Goal: Task Accomplishment & Management: Complete application form

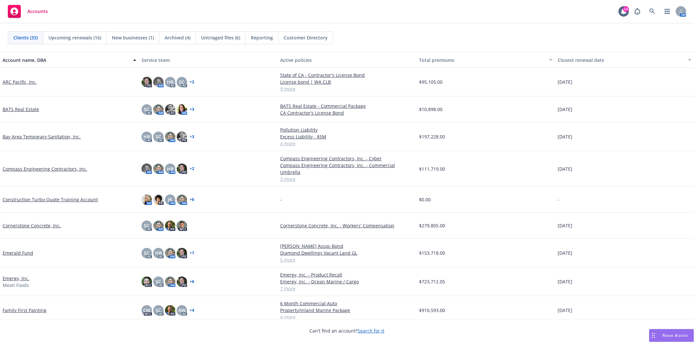
click at [64, 165] on link "Compass Engineering Contractors, Inc." at bounding box center [45, 168] width 85 height 7
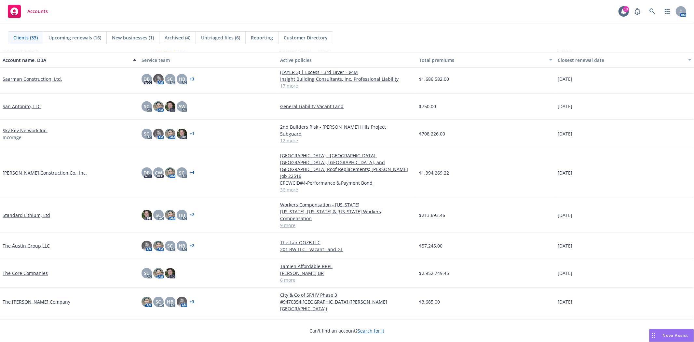
scroll to position [615, 0]
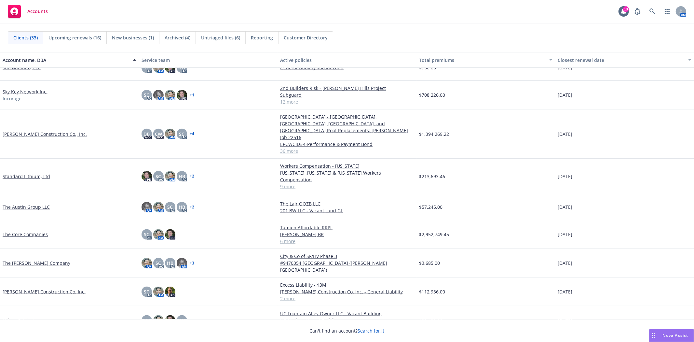
click at [54, 259] on link "The [PERSON_NAME] Company" at bounding box center [37, 262] width 68 height 7
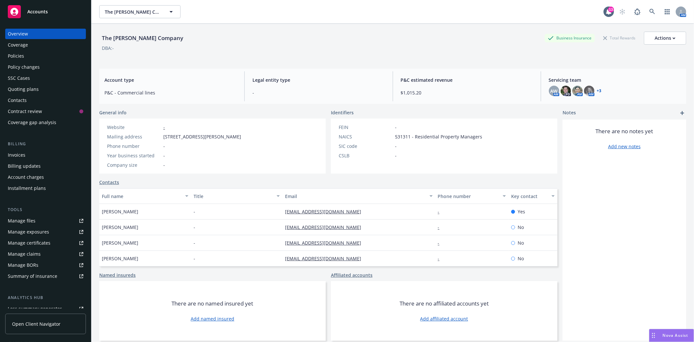
click at [31, 90] on div "Quoting plans" at bounding box center [23, 89] width 31 height 10
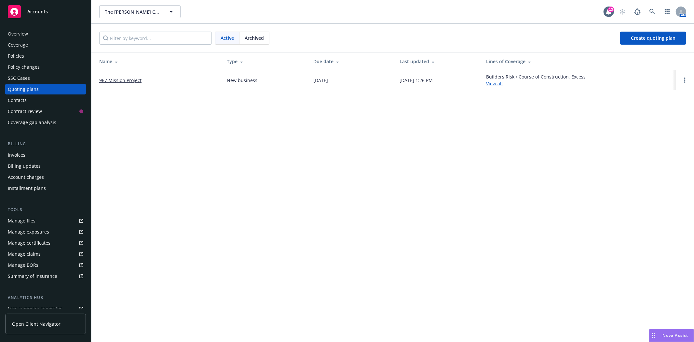
click at [125, 79] on link "967 Mission Project" at bounding box center [120, 80] width 42 height 7
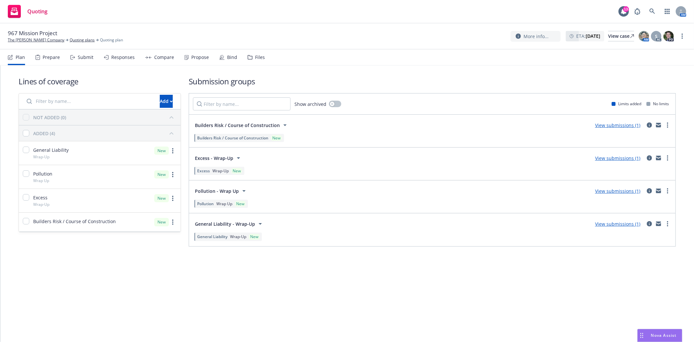
click at [259, 55] on div "Files" at bounding box center [260, 57] width 10 height 5
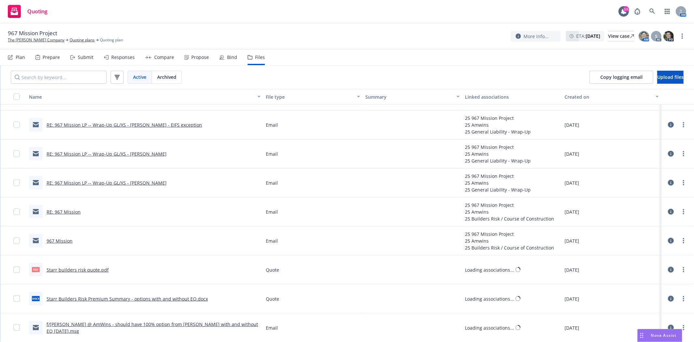
scroll to position [470, 0]
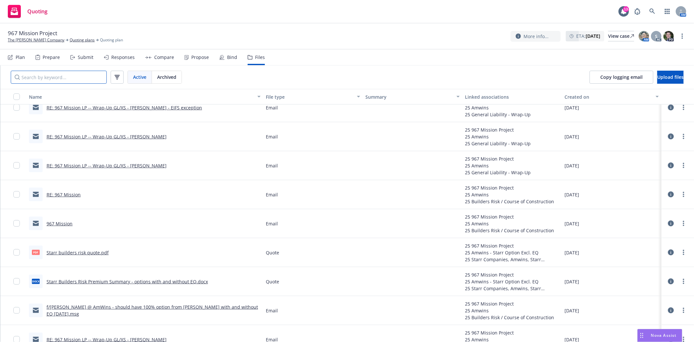
click at [53, 79] on input "Search by keyword..." at bounding box center [59, 77] width 96 height 13
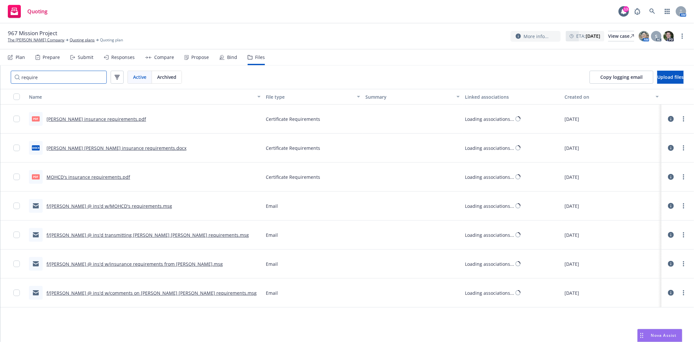
scroll to position [0, 0]
type input "require"
click at [87, 119] on link "JP Morgan insurance requirements.pdf" at bounding box center [97, 119] width 100 height 6
click at [113, 145] on link "Fannie Mae insurance requirements.docx" at bounding box center [117, 148] width 140 height 6
click at [99, 176] on link "MOHCD's insurance requirements.pdf" at bounding box center [89, 177] width 84 height 6
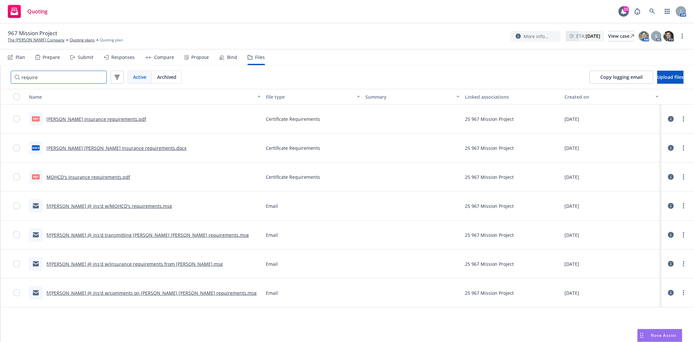
click at [70, 80] on input "require" at bounding box center [59, 77] width 96 height 13
click at [99, 77] on input "require" at bounding box center [59, 77] width 96 height 13
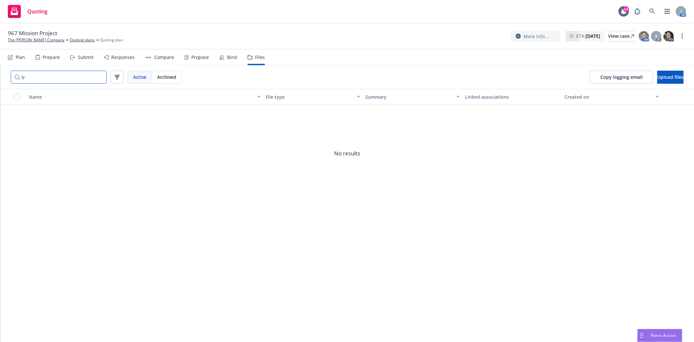
type input "t"
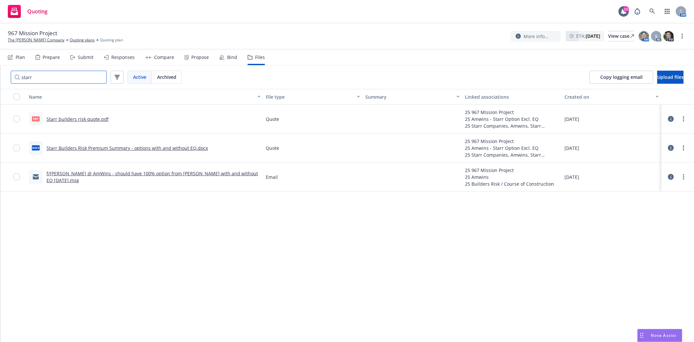
type input "starr"
click at [66, 118] on link "Starr builders risk quote.pdf" at bounding box center [78, 119] width 62 height 6
click at [100, 77] on input "starr" at bounding box center [59, 77] width 96 height 13
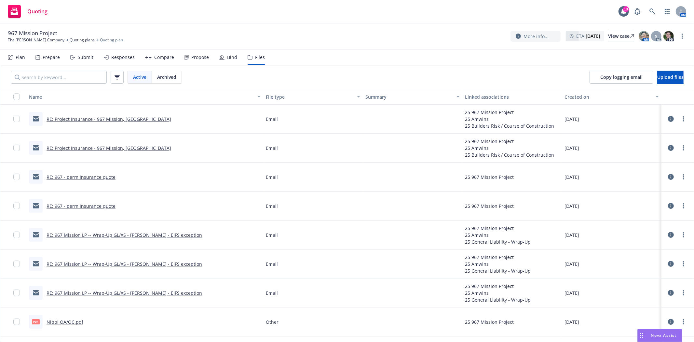
click at [86, 56] on div "Submit" at bounding box center [86, 57] width 16 height 5
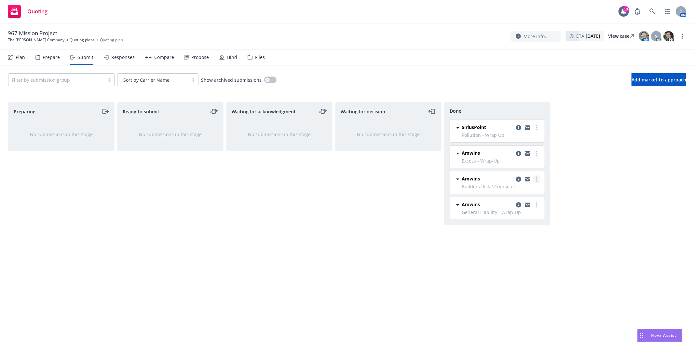
click at [536, 181] on link "more" at bounding box center [537, 179] width 8 height 8
click at [529, 203] on span "Add accepted decision" at bounding box center [508, 206] width 65 height 6
select select "12"
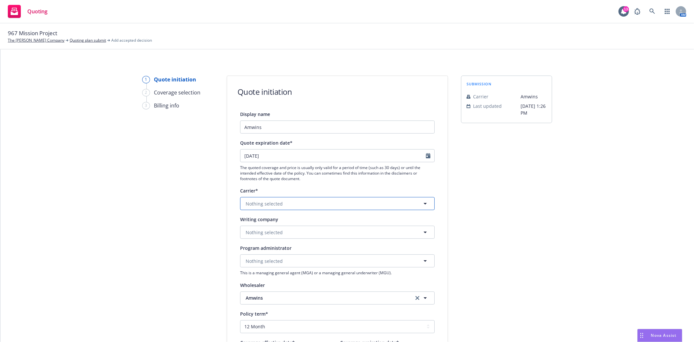
click at [266, 204] on span "Nothing selected" at bounding box center [264, 203] width 37 height 7
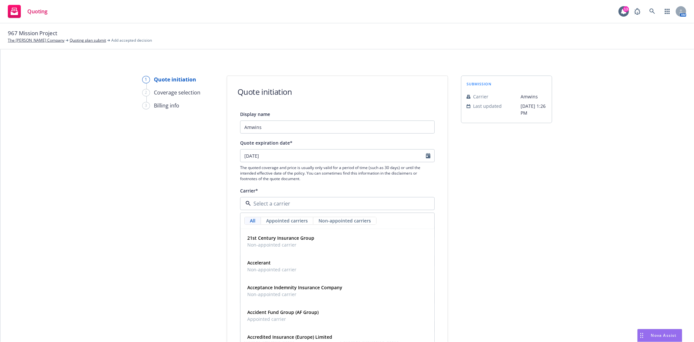
click at [513, 211] on div "submission Carrier Amwins Last updated 7/18, 1:26 PM" at bounding box center [506, 294] width 91 height 437
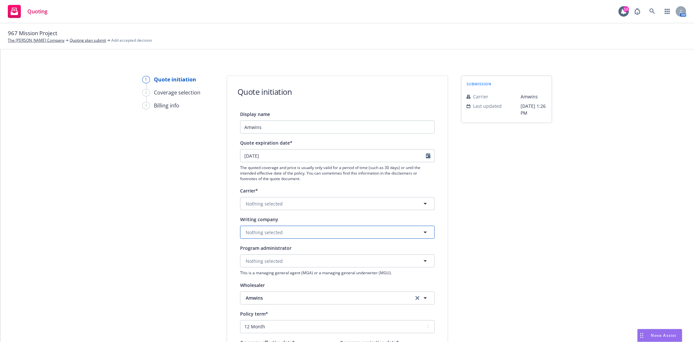
click at [269, 229] on span "Nothing selected" at bounding box center [264, 232] width 37 height 7
type input "Starr S"
click at [290, 217] on span "Domestic - 13604" at bounding box center [291, 214] width 88 height 7
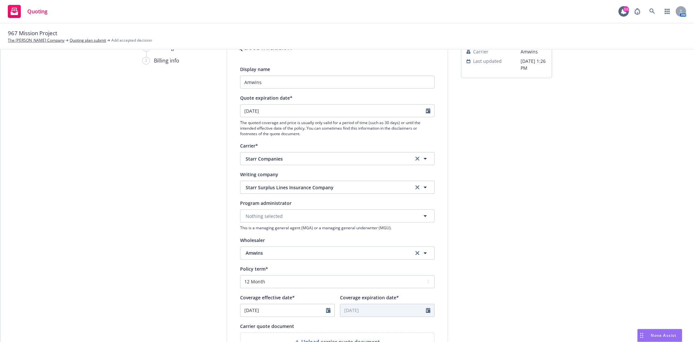
scroll to position [72, 0]
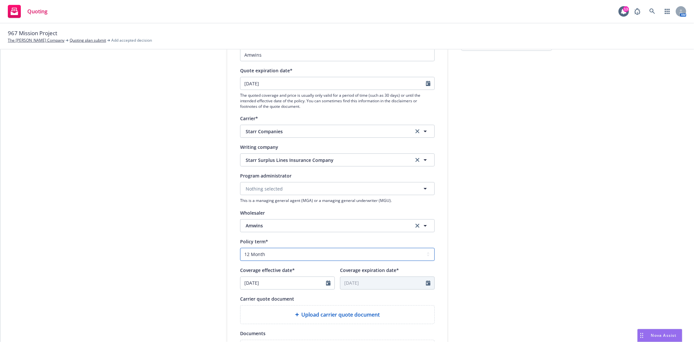
click at [251, 256] on select "Select policy term 12 Month 6 Month 4 Month 3 Month 2 Month 1 Month 36 Month (3…" at bounding box center [337, 254] width 195 height 13
select select "other"
click at [240, 248] on select "Select policy term 12 Month 6 Month 4 Month 3 Month 2 Month 1 Month 36 Month (3…" at bounding box center [337, 254] width 195 height 13
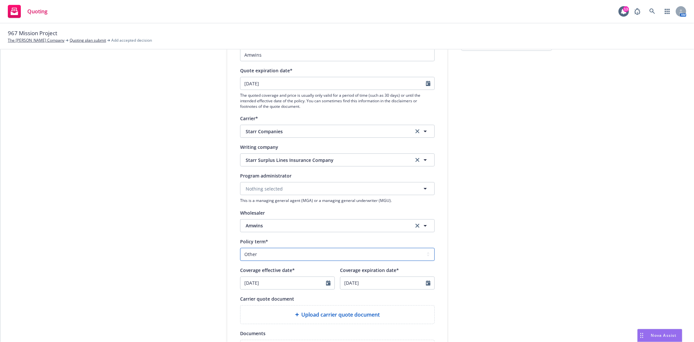
click at [258, 253] on select "Select policy term 12 Month 6 Month 4 Month 3 Month 2 Month 1 Month 36 Month (3…" at bounding box center [337, 254] width 195 height 13
select select "6"
click at [255, 279] on input "06/20/2025" at bounding box center [284, 283] width 86 height 12
drag, startPoint x: 271, startPoint y: 283, endPoint x: 199, endPoint y: 281, distance: 72.3
click at [199, 281] on div "1 Quote initiation 2 Coverage selection 3 Billing info Quote initiation Display…" at bounding box center [347, 221] width 679 height 437
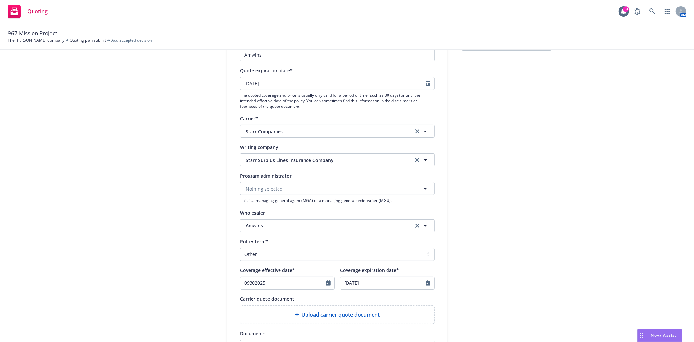
type input "06/20/2025"
select select "6"
type input "06/20/2026"
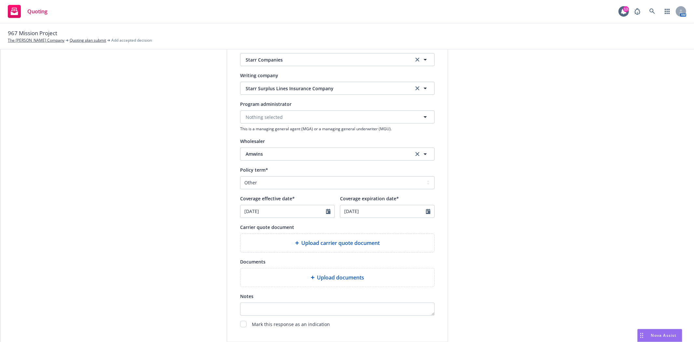
scroll to position [0, 0]
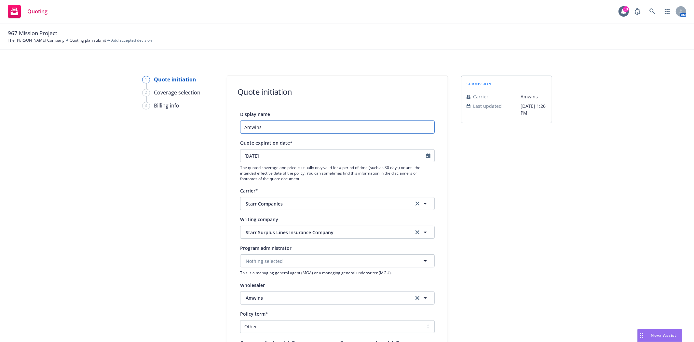
click at [242, 126] on input "Amwins" at bounding box center [337, 126] width 195 height 13
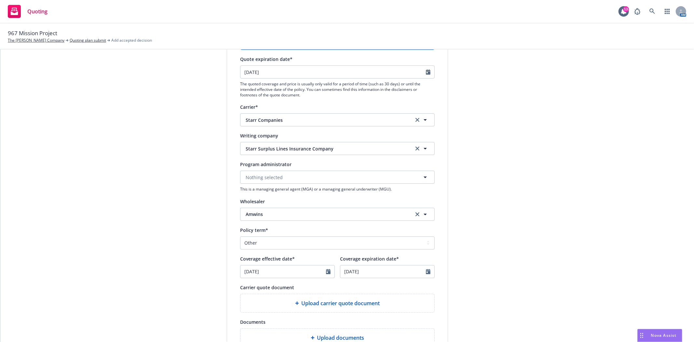
scroll to position [145, 0]
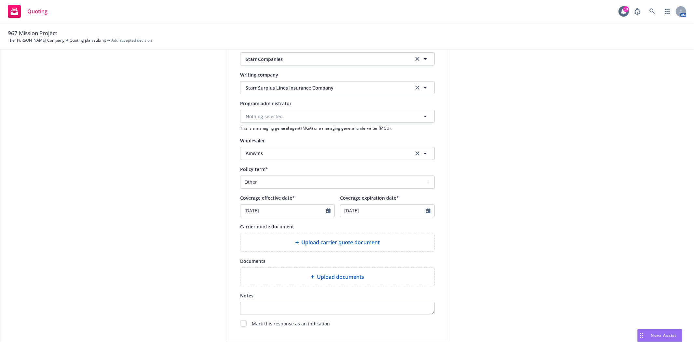
type input "REVISED Starr Builders Risk - Amwins"
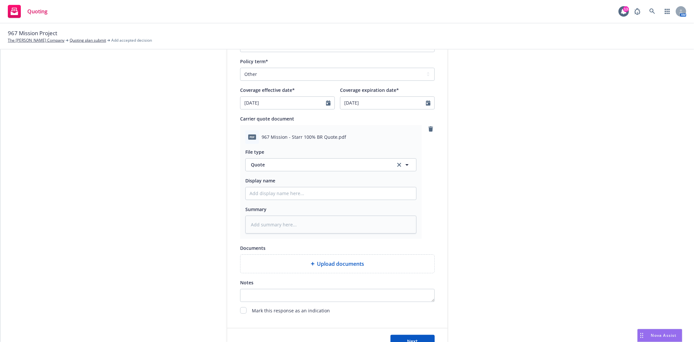
scroll to position [253, 0]
click at [282, 192] on input "Display name" at bounding box center [331, 193] width 171 height 12
type textarea "x"
type input "R"
type textarea "x"
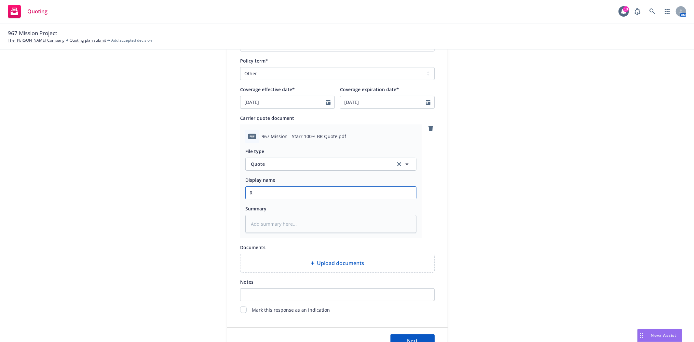
type input "RE"
type textarea "x"
type input "REV"
type textarea "x"
type input "REVI"
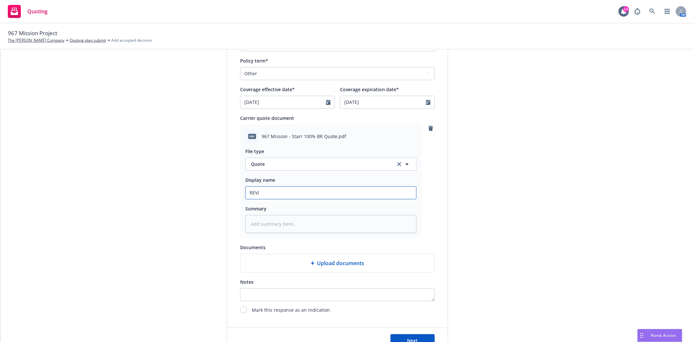
type textarea "x"
type input "REVIS"
type textarea "x"
type input "REVISE"
type textarea "x"
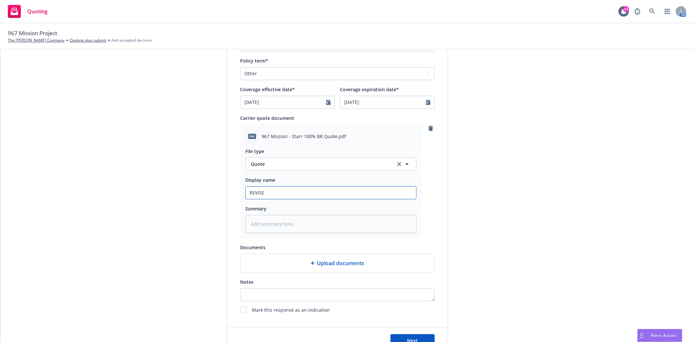
type input "REVISED"
type textarea "x"
type input "REVISED"
type textarea "x"
type input "REVISED S"
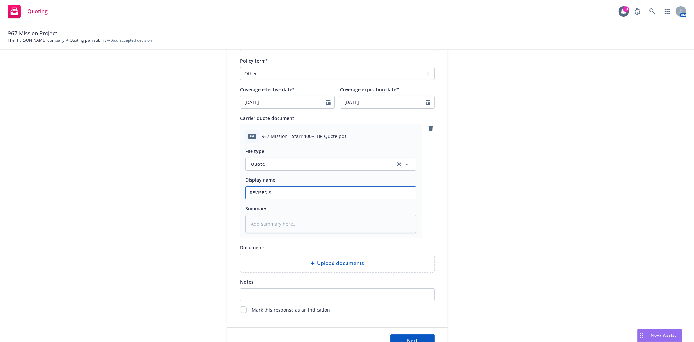
type textarea "x"
type input "REVISED St"
type textarea "x"
type input "REVISED Sta"
type textarea "x"
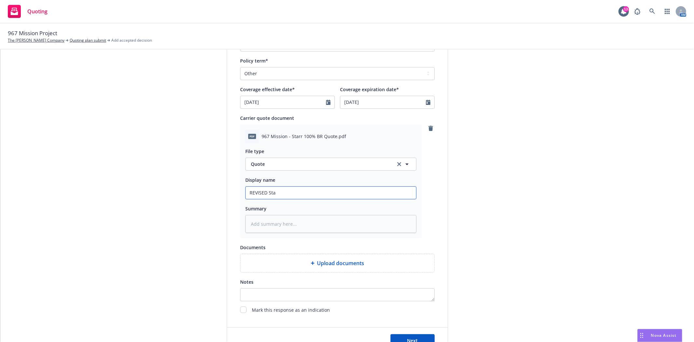
type input "REVISED Star"
type textarea "x"
type input "REVISED Starr"
type textarea "x"
type input "REVISED Starr"
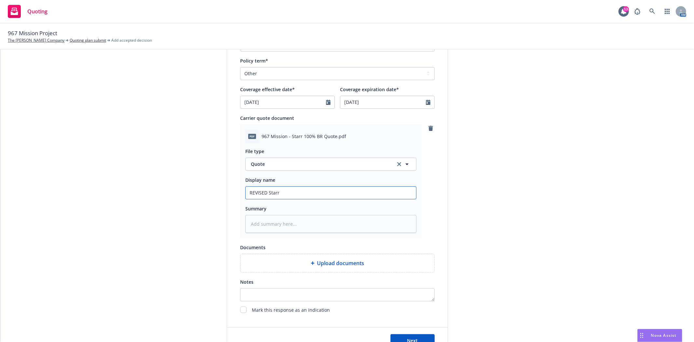
type textarea "x"
type input "REVISED Starr B"
type textarea "x"
type input "REVISED Starr Bu"
type textarea "x"
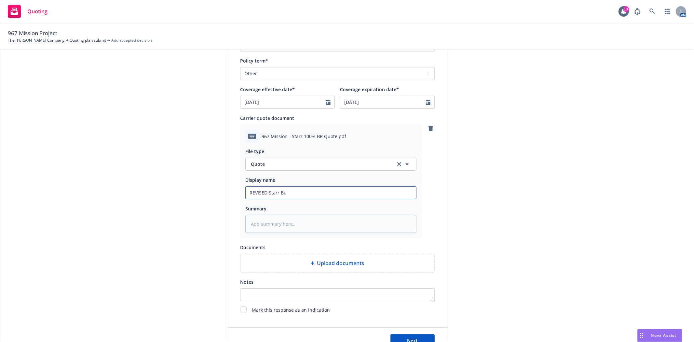
type input "REVISED Starr Bui"
type textarea "x"
type input "REVISED Starr Buil"
type textarea "x"
type input "REVISED Starr Build"
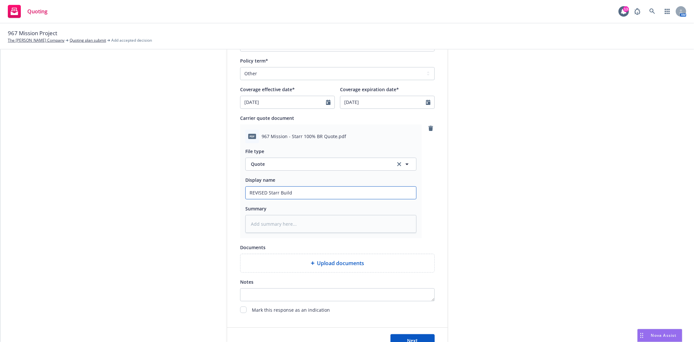
type textarea "x"
type input "REVISED Starr Builde"
type textarea "x"
type input "REVISED Starr Builder"
type textarea "x"
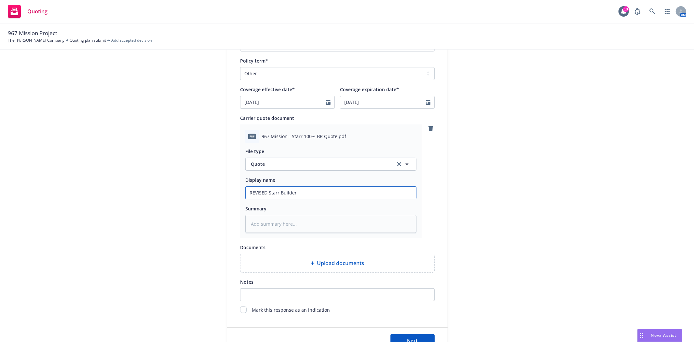
type input "REVISED Starr Builders"
type textarea "x"
type input "REVISED Starr Builders"
type textarea "x"
type input "REVISED Starr Builders R"
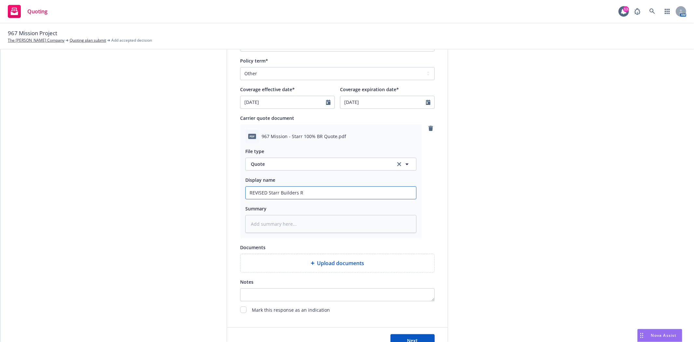
type textarea "x"
type input "REVISED Starr Builders Ri"
type textarea "x"
type input "REVISED Starr Builders Ris"
type textarea "x"
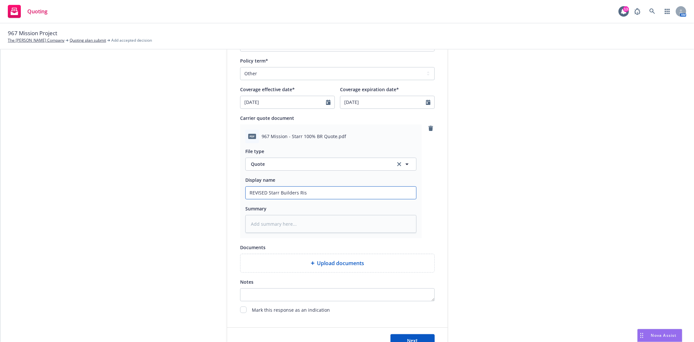
type input "REVISED Starr Builders Risk"
type textarea "x"
type input "REVISED Starr Builders Risk"
type textarea "x"
type input "REVISED Starr Builders Risk Q"
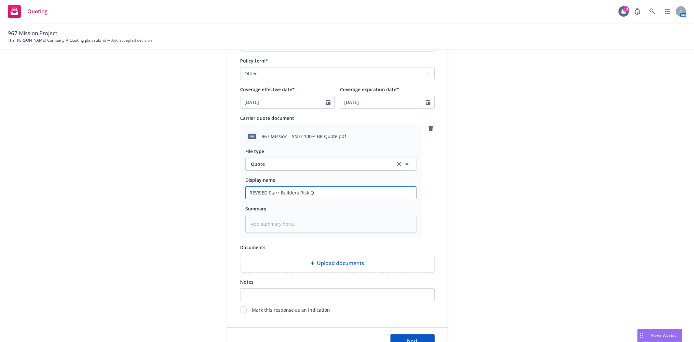
type textarea "x"
type input "REVISED Starr Builders Risk Qu"
type textarea "x"
type input "REVISED Starr Builders Risk Quo"
type textarea "x"
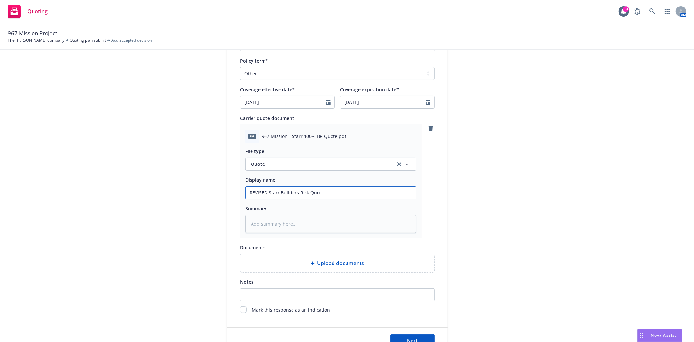
type input "REVISED Starr Builders Risk Quot"
type textarea "x"
type input "REVISED Starr Builders Risk Quote"
type textarea "x"
type input "REVISED Starr Builders Risk Quote"
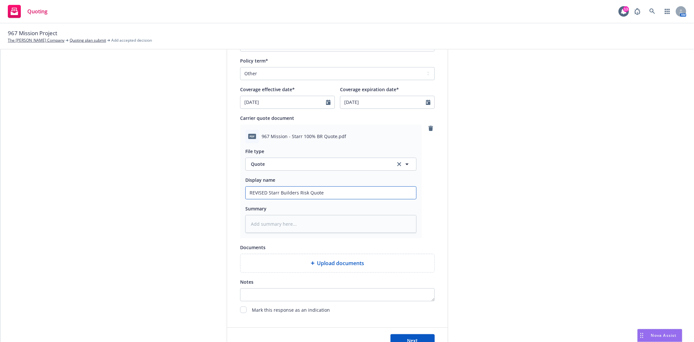
type textarea "x"
type input "REVISED Starr Builders Risk Quote -"
type textarea "x"
type input "REVISED Starr Builders Risk Quote -"
type textarea "x"
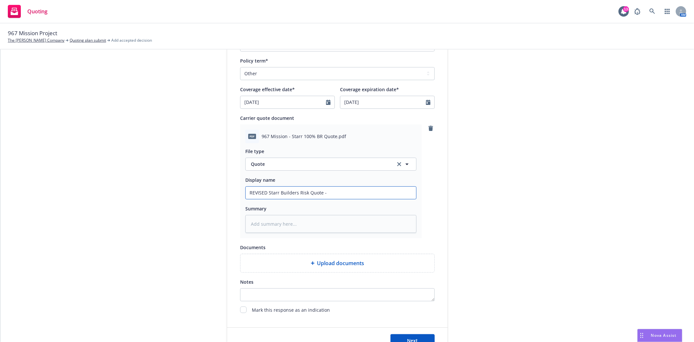
type input "REVISED Starr Builders Risk Quote - a"
type textarea "x"
type input "REVISED Starr Builders Risk Quote - ad"
type textarea "x"
type input "REVISED Starr Builders Risk Quote - add"
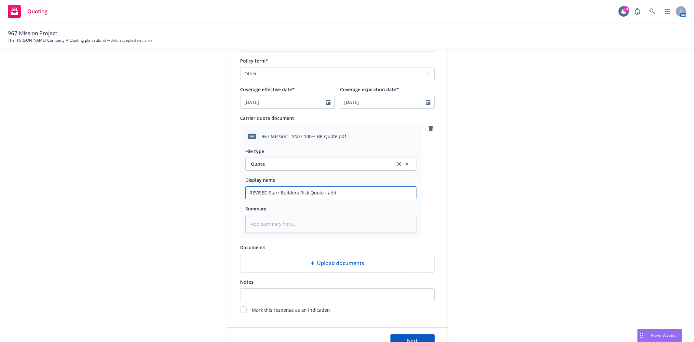
type textarea "x"
type input "REVISED Starr Builders Risk Quote - addi"
type textarea "x"
type input "REVISED Starr Builders Risk Quote - addin"
type textarea "x"
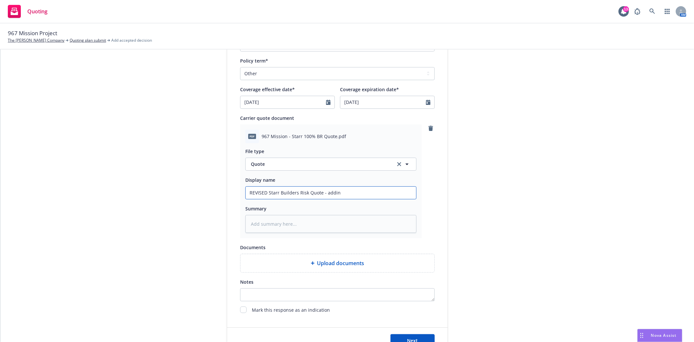
type input "REVISED Starr Builders Risk Quote - adding"
type textarea "x"
type input "REVISED Starr Builders Risk Quote - adding"
type textarea "x"
type input "REVISED Starr Builders Risk Quote - adding E"
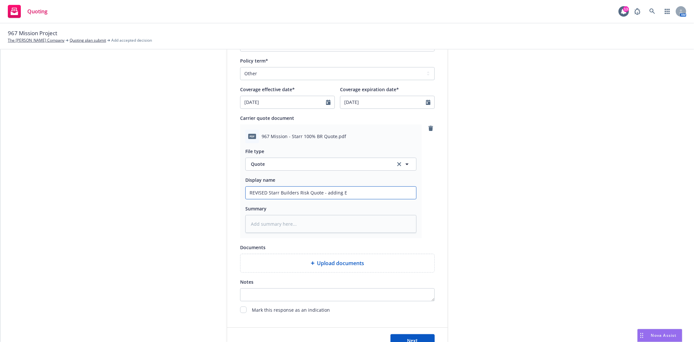
type textarea "x"
type input "REVISED Starr Builders Risk Quote - adding EI"
type textarea "x"
type input "REVISED Starr Builders Risk Quote - adding EIF"
type textarea "x"
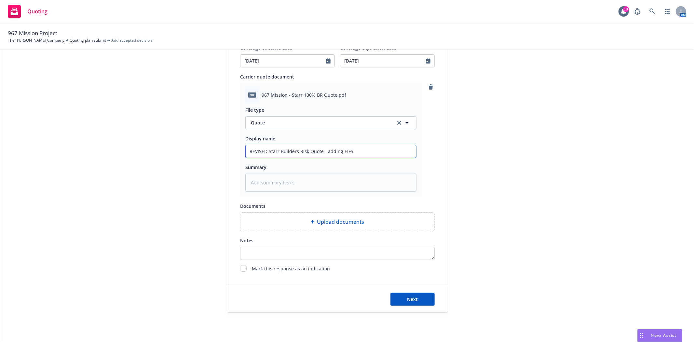
scroll to position [308, 0]
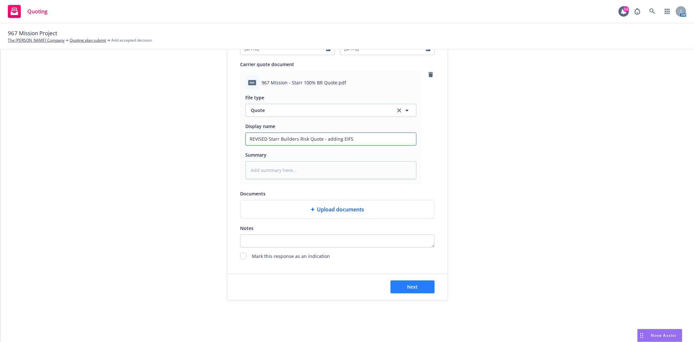
type input "REVISED Starr Builders Risk Quote - adding EIFS"
click at [408, 284] on span "Next" at bounding box center [413, 287] width 11 height 6
type textarea "x"
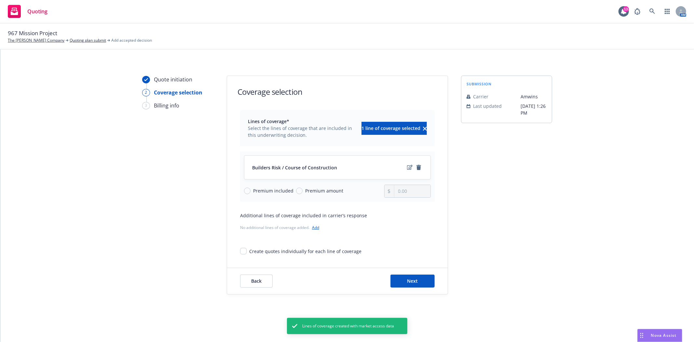
click at [335, 190] on span "Premium amount" at bounding box center [324, 190] width 38 height 7
click at [303, 190] on input "Premium amount" at bounding box center [299, 191] width 7 height 7
radio input "true"
click at [408, 191] on input "0.00" at bounding box center [413, 191] width 36 height 12
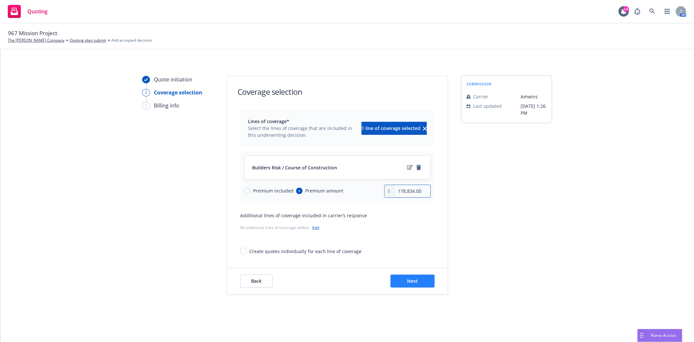
type input "178,834.00"
click at [405, 282] on button "Next" at bounding box center [413, 280] width 44 height 13
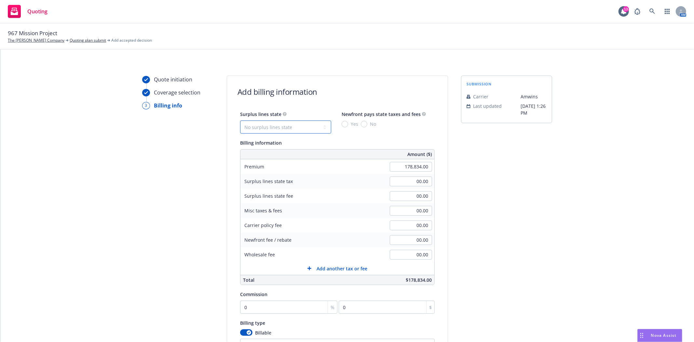
click at [264, 127] on select "No surplus lines state Alaska Alabama Arkansas Arizona California Colorado Conn…" at bounding box center [285, 126] width 91 height 13
select select "CA"
click at [240, 120] on select "No surplus lines state Alaska Alabama Arkansas Arizona California Colorado Conn…" at bounding box center [285, 126] width 91 height 13
type input "5,365.02"
type input "321.90"
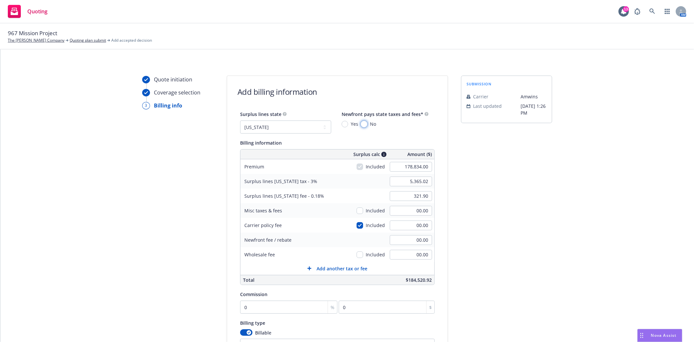
click at [362, 125] on input "No" at bounding box center [364, 124] width 7 height 7
radio input "true"
click at [359, 227] on input "checkbox" at bounding box center [360, 225] width 7 height 7
checkbox input "false"
click at [406, 221] on input "00.00" at bounding box center [411, 225] width 42 height 10
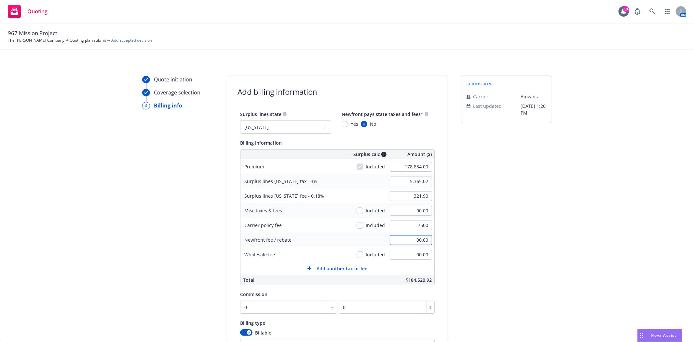
type input "7,500.00"
click at [358, 224] on input "checkbox" at bounding box center [360, 225] width 7 height 7
checkbox input "true"
type input "5,590.02"
type input "335.40"
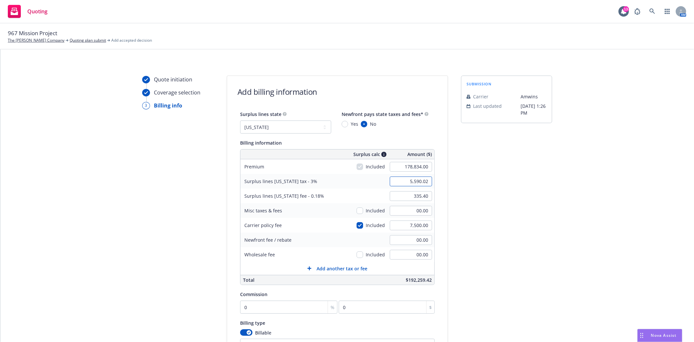
click at [412, 181] on input "5,590.02" at bounding box center [411, 181] width 42 height 10
type input "5,515.02"
type input "330.90"
click at [358, 226] on input "checkbox" at bounding box center [360, 225] width 7 height 7
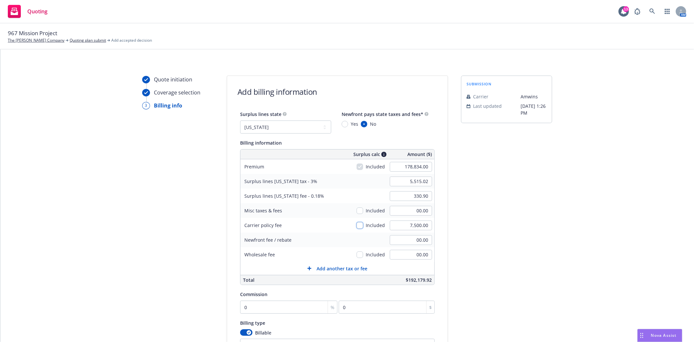
checkbox input "false"
type input "5,365.02"
type input "321.90"
click at [407, 224] on input "7,500.00" at bounding box center [411, 225] width 42 height 10
type input "5,000.00"
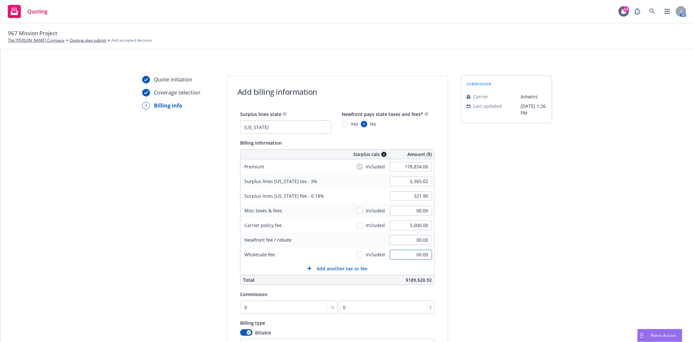
click at [409, 255] on input "00.00" at bounding box center [411, 255] width 42 height 10
click at [407, 223] on input "5,000.00" at bounding box center [411, 225] width 42 height 10
click at [411, 256] on input "00.00" at bounding box center [411, 255] width 42 height 10
type input "2,500.00"
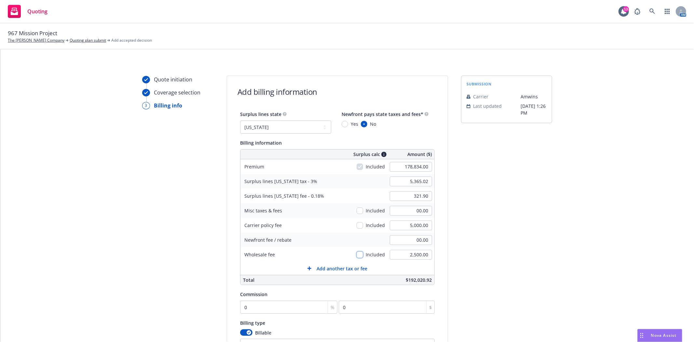
click at [358, 254] on input "checkbox" at bounding box center [360, 254] width 7 height 7
checkbox input "true"
type input "5,440.02"
type input "326.40"
click at [358, 254] on input "checkbox" at bounding box center [360, 254] width 7 height 7
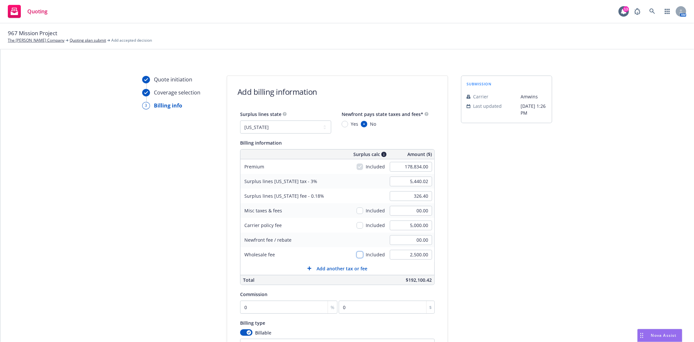
checkbox input "false"
type input "5,365.02"
type input "321.90"
click at [357, 225] on input "checkbox" at bounding box center [360, 225] width 7 height 7
checkbox input "true"
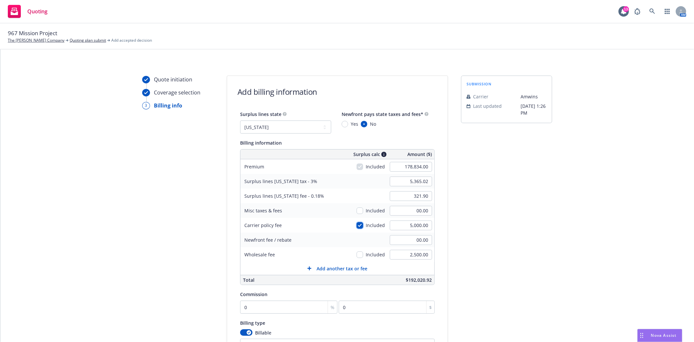
type input "5,515.02"
type input "330.90"
click at [261, 305] on input "0" at bounding box center [288, 307] width 97 height 13
type input "1"
type input "1788.34"
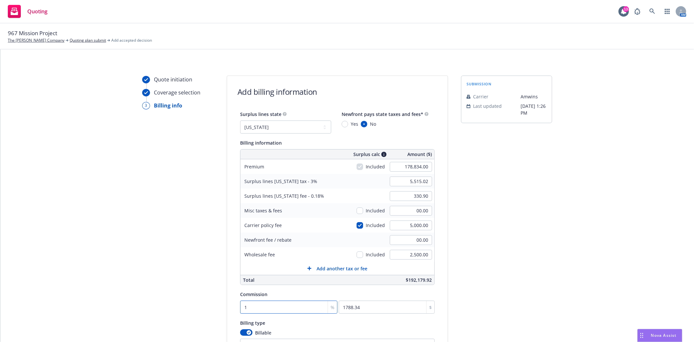
type input "10"
type input "17883.4"
type input "10"
click at [526, 296] on div "submission Carrier Amwins Last updated 7/18, 1:26 PM" at bounding box center [506, 234] width 91 height 316
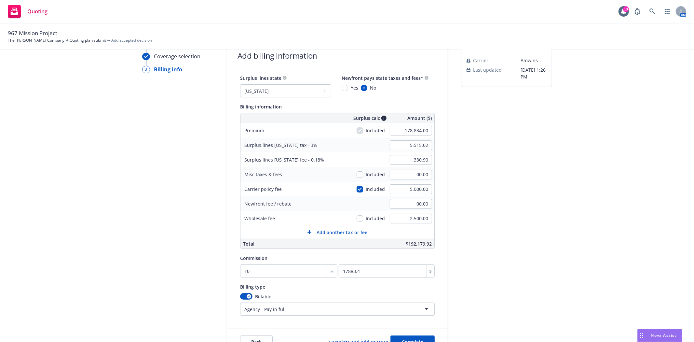
scroll to position [72, 0]
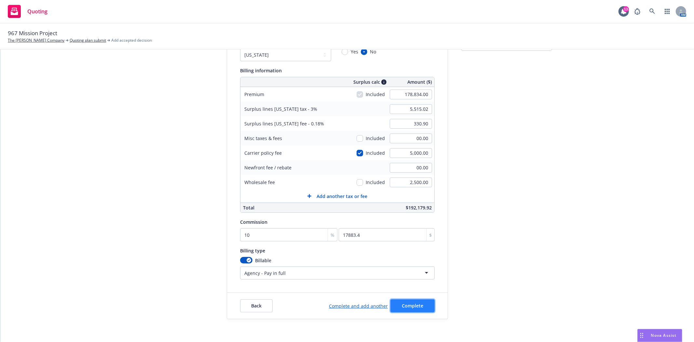
click at [404, 309] on span "Complete" at bounding box center [412, 305] width 21 height 6
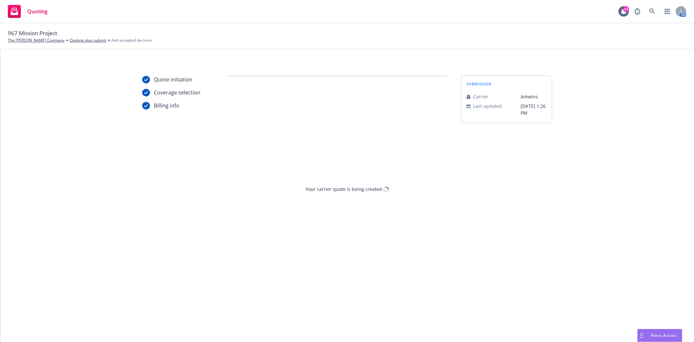
scroll to position [0, 0]
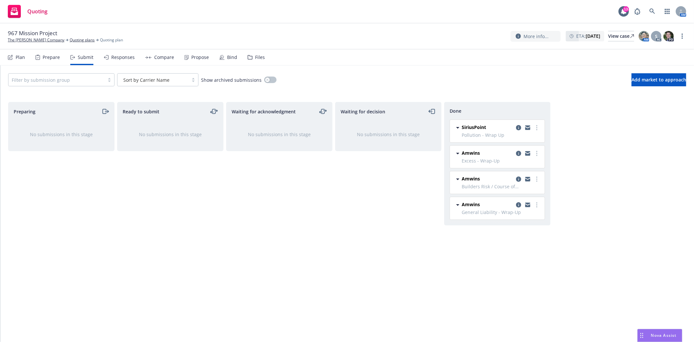
click at [256, 57] on div "Files" at bounding box center [260, 57] width 10 height 5
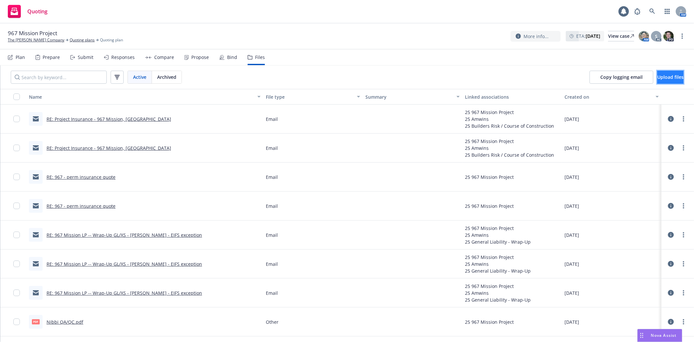
click at [668, 73] on button "Upload files" at bounding box center [671, 77] width 26 height 13
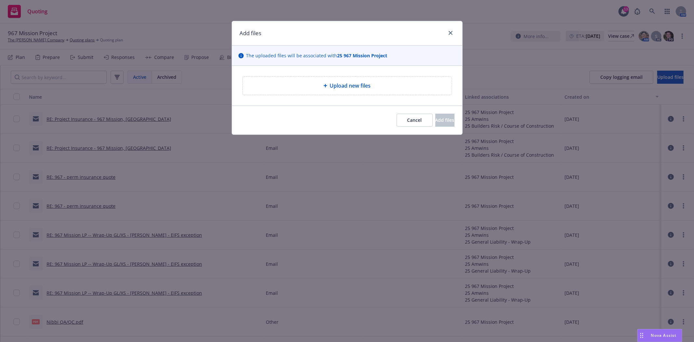
type textarea "x"
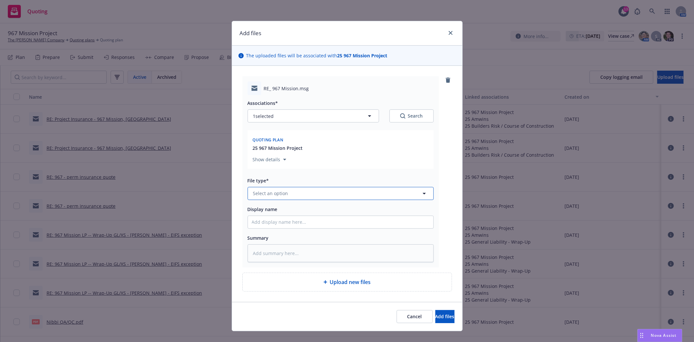
click at [307, 189] on button "Select an option" at bounding box center [341, 193] width 186 height 13
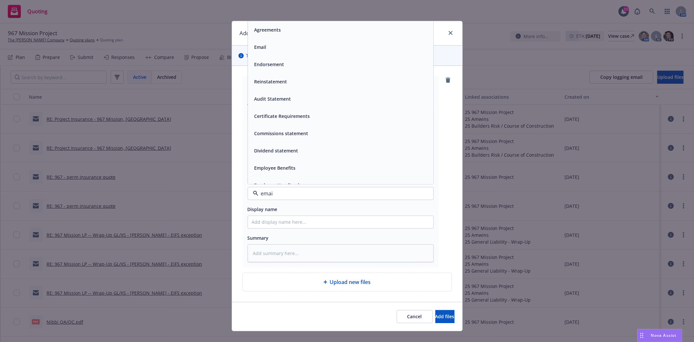
type input "email"
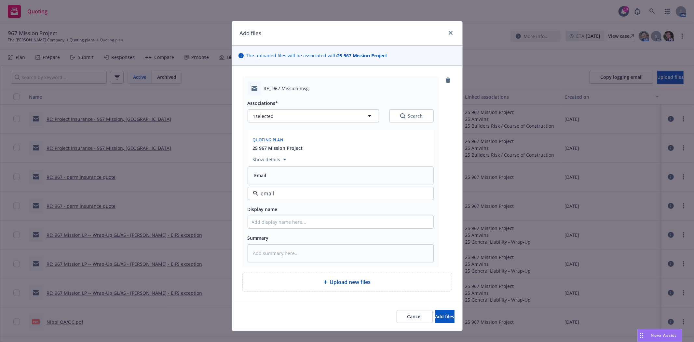
click at [309, 180] on div "Email" at bounding box center [341, 175] width 178 height 9
click at [296, 222] on input "Display name" at bounding box center [341, 222] width 186 height 12
type textarea "x"
type input "t"
type textarea "x"
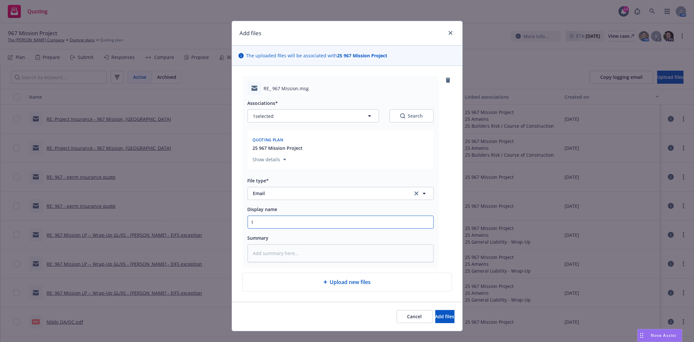
type input "t/"
type textarea "x"
type input "t/B"
type textarea "x"
type input "t/Br"
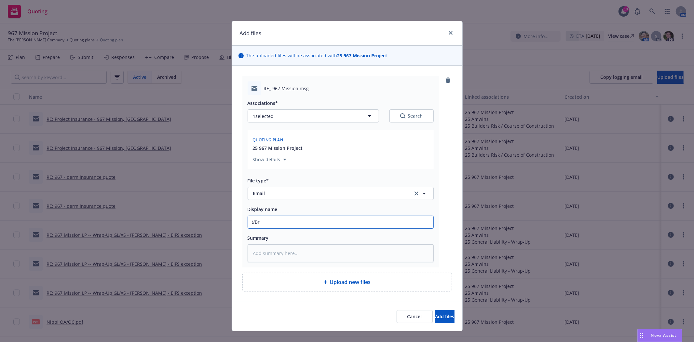
type textarea "x"
type input "t/Bry"
type textarea "x"
type input "t/Brya"
type textarea "x"
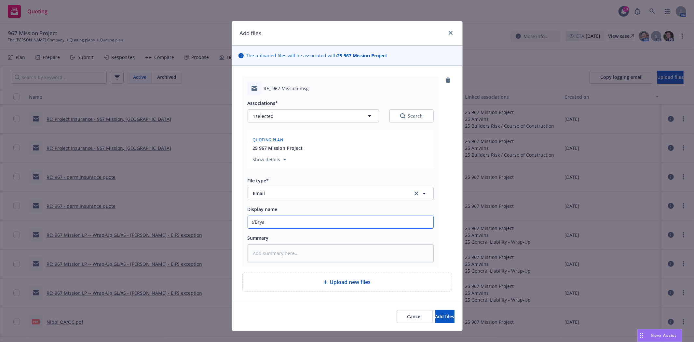
type input "t/Bryan"
type textarea "x"
type input "t/Bryan"
type textarea "x"
type input "t/Bryan w"
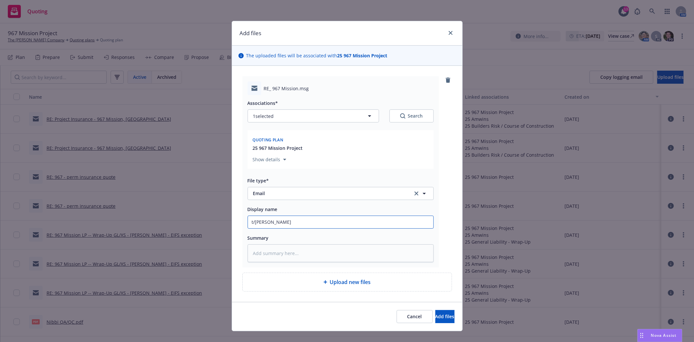
type textarea "x"
type input "t/Bryan w/"
type textarea "x"
type input "t/Bryan w/d"
type textarea "x"
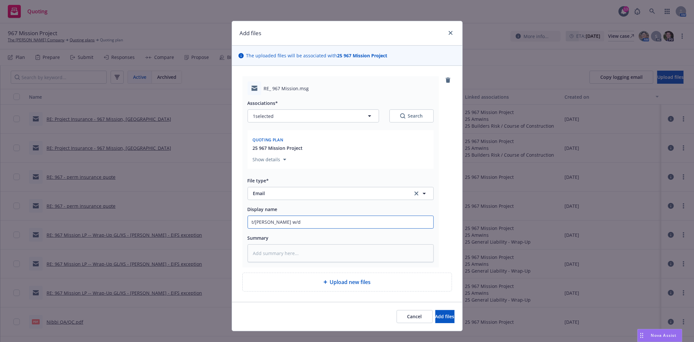
type input "t/Bryan w/dr"
type textarea "x"
type input "t/Bryan w/dra"
type textarea "x"
type input "t/Bryan w/draf"
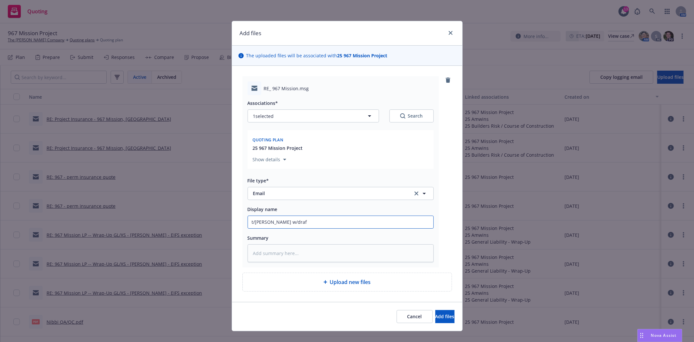
type textarea "x"
type input "t/Bryan w/draft"
type textarea "x"
type input "t/Bryan w/draft"
type textarea "x"
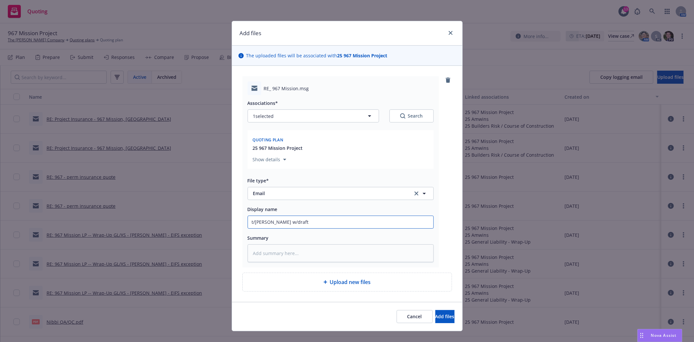
type input "t/Bryan w/draft p"
type textarea "x"
type input "t/Bryan w/draft pr"
type textarea "x"
type input "t/Bryan w/draft pro"
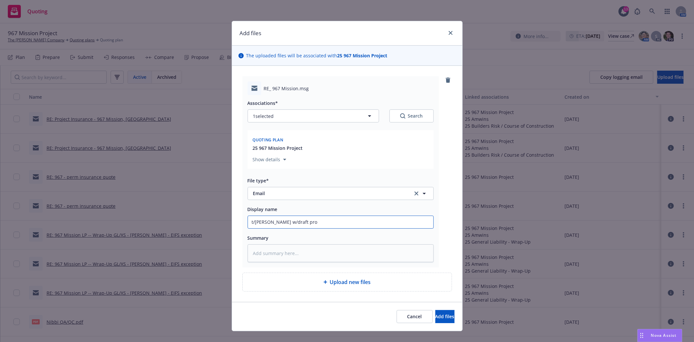
type textarea "x"
type input "t/Bryan w/draft prop"
type textarea "x"
type input "t/Bryan w/draft propo"
type textarea "x"
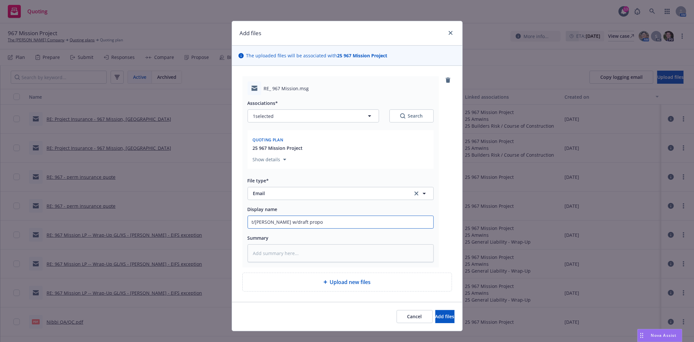
type input "t/Bryan w/draft propos"
type textarea "x"
type input "t/Bryan w/draft proposa"
type textarea "x"
type input "t/Bryan w/draft proposal"
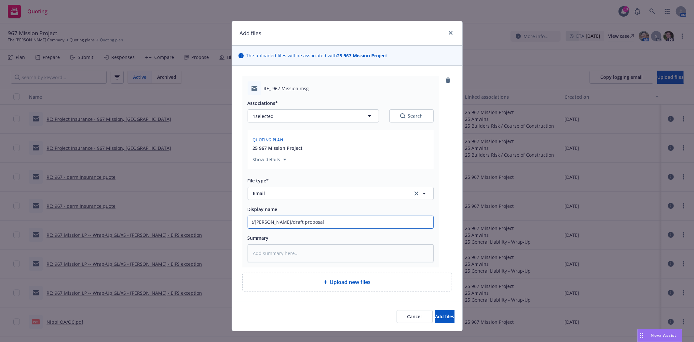
type textarea "x"
type input "t/Bryan w/draft proposal"
type textarea "x"
type input "t/Bryan w/draft proposal v"
type textarea "x"
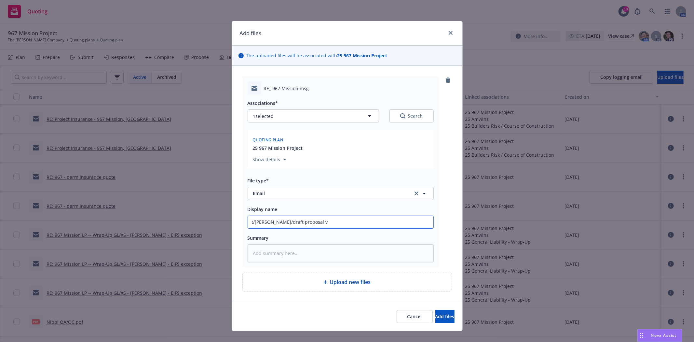
type input "t/Bryan w/draft proposal v."
type textarea "x"
type input "t/Bryan w/draft proposal v.1"
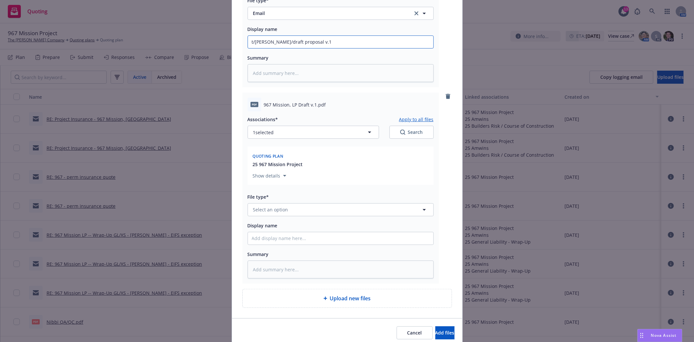
scroll to position [181, 0]
click at [284, 210] on span "Select an option" at bounding box center [270, 208] width 35 height 7
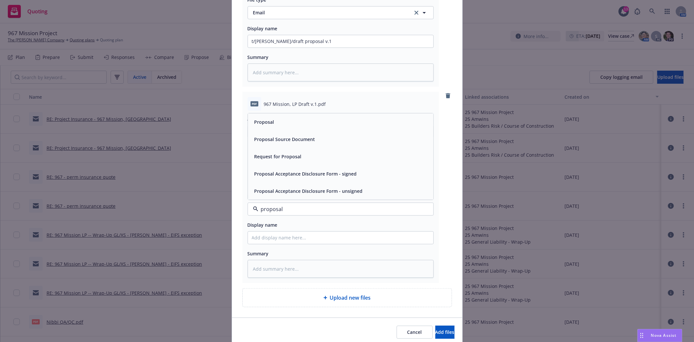
click at [267, 119] on span "Proposal" at bounding box center [265, 122] width 20 height 7
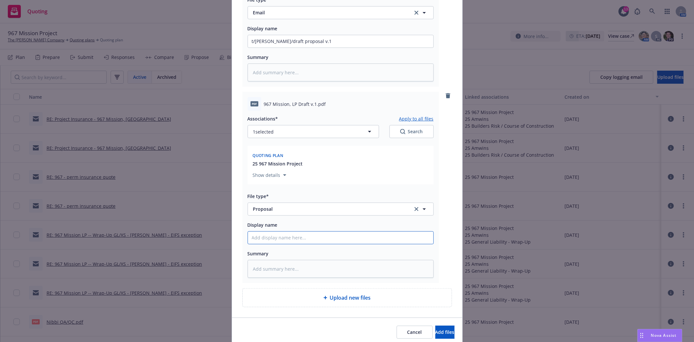
click at [274, 48] on input "Display name" at bounding box center [341, 41] width 186 height 12
click at [444, 333] on button "Add files" at bounding box center [445, 332] width 19 height 13
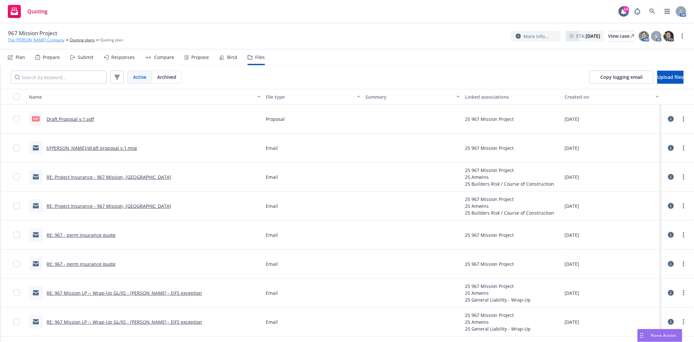
click at [18, 40] on link "The John Stewart Company" at bounding box center [36, 40] width 57 height 6
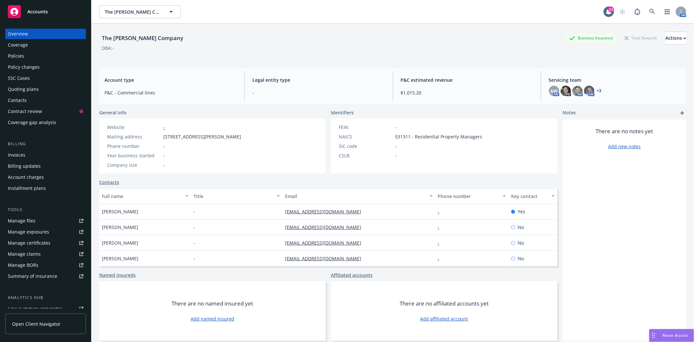
click at [37, 12] on span "Accounts" at bounding box center [37, 11] width 21 height 5
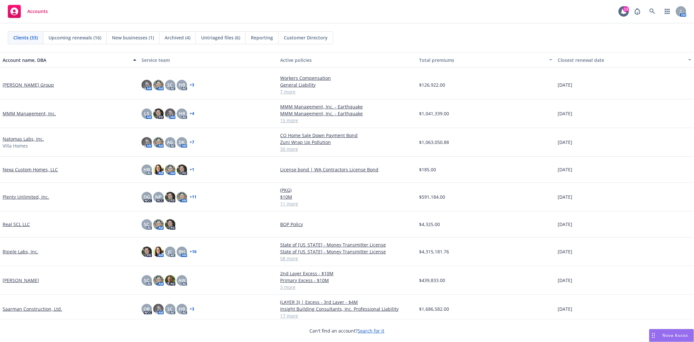
scroll to position [434, 0]
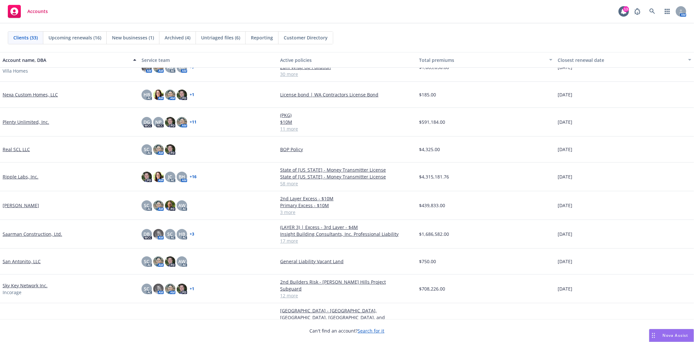
click at [44, 234] on link "Saarman Construction, Ltd." at bounding box center [33, 234] width 60 height 7
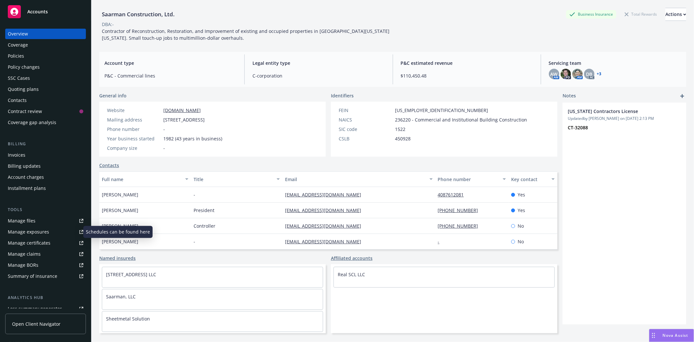
click at [30, 233] on div "Manage exposures" at bounding box center [28, 232] width 41 height 10
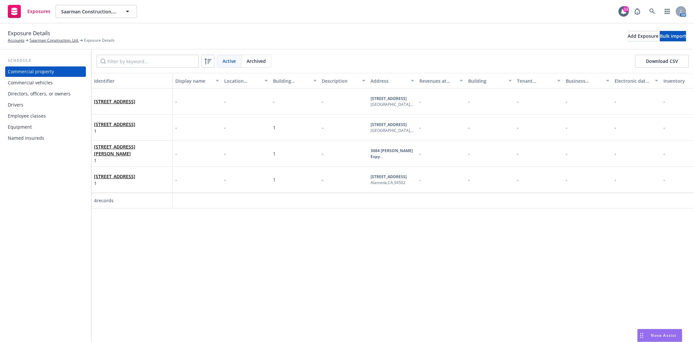
click at [37, 92] on div "Directors, officers, or owners" at bounding box center [39, 94] width 63 height 10
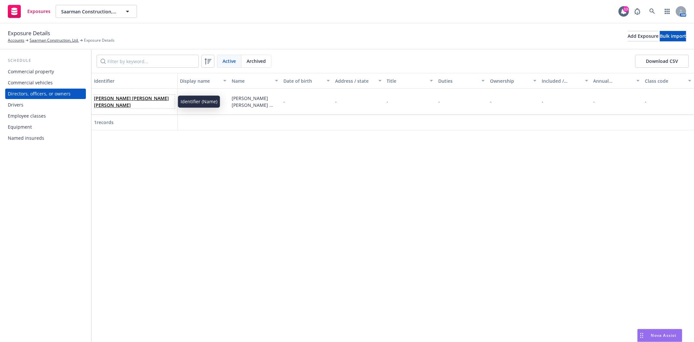
click at [143, 98] on link "DAVID A SAARMAN JEFF M SAARMAN HENRY WONG" at bounding box center [131, 101] width 75 height 13
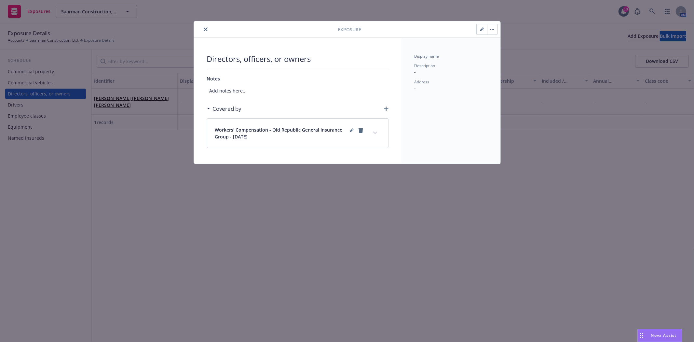
click at [210, 109] on icon at bounding box center [208, 109] width 3 height 2
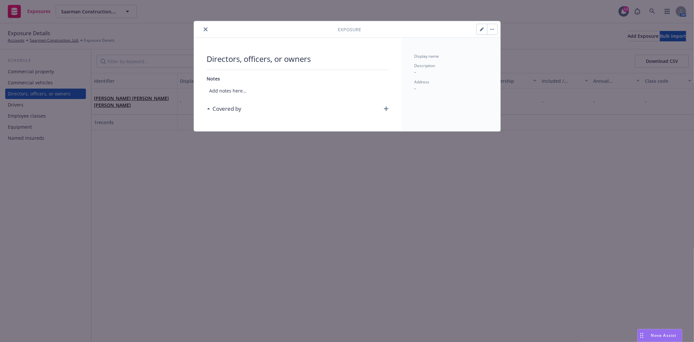
click at [210, 109] on icon at bounding box center [208, 109] width 3 height 2
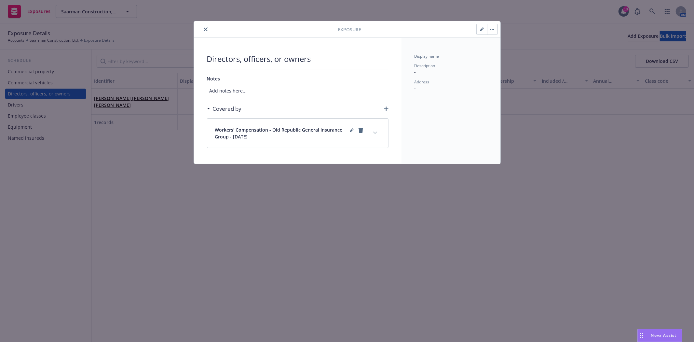
click at [204, 28] on icon "close" at bounding box center [206, 29] width 4 height 4
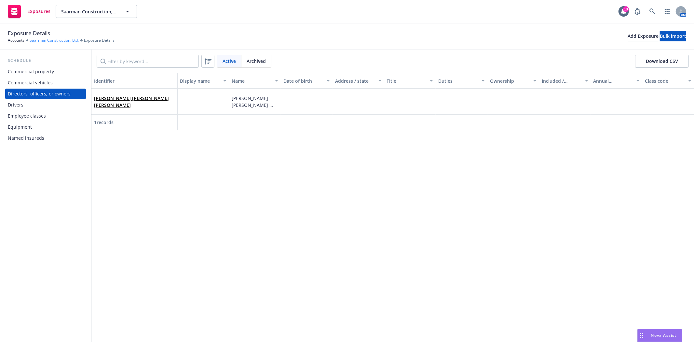
click at [54, 41] on link "Saarman Construction, Ltd." at bounding box center [54, 40] width 49 height 6
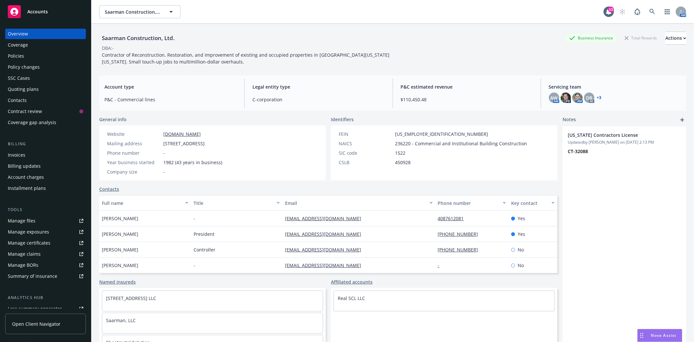
click at [27, 87] on div "Quoting plans" at bounding box center [23, 89] width 31 height 10
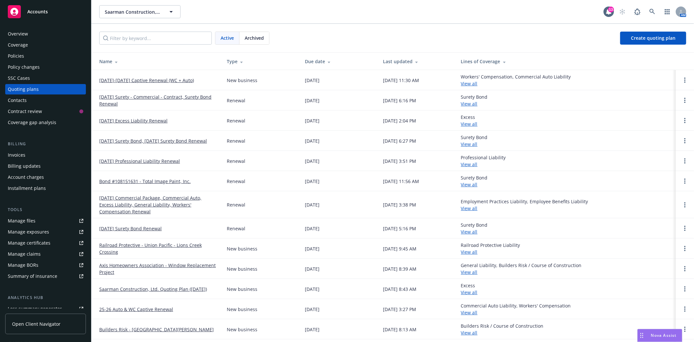
click at [143, 79] on link "2026-2027 Captive Renewal (WC + Auto)" at bounding box center [146, 80] width 95 height 7
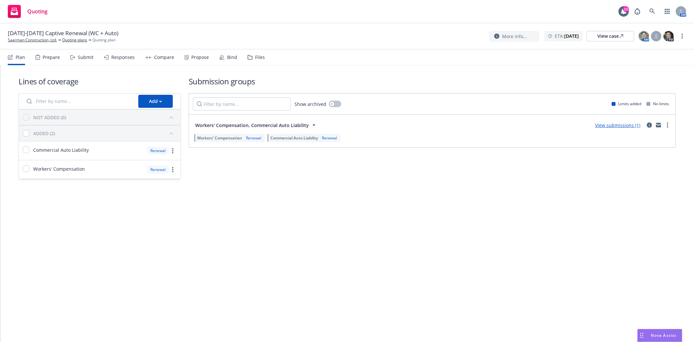
click at [258, 56] on div "Files" at bounding box center [260, 57] width 10 height 5
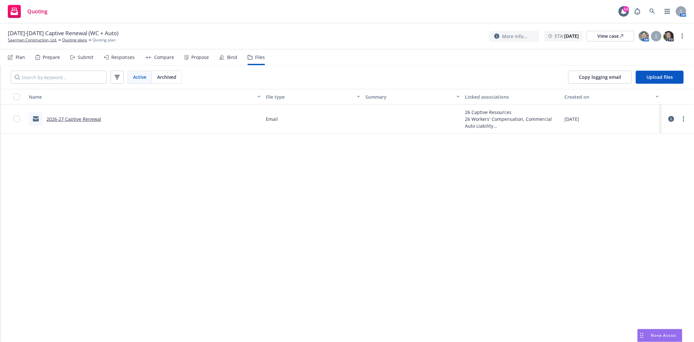
click at [74, 118] on link "2026-27 Captive Renewal" at bounding box center [74, 119] width 55 height 6
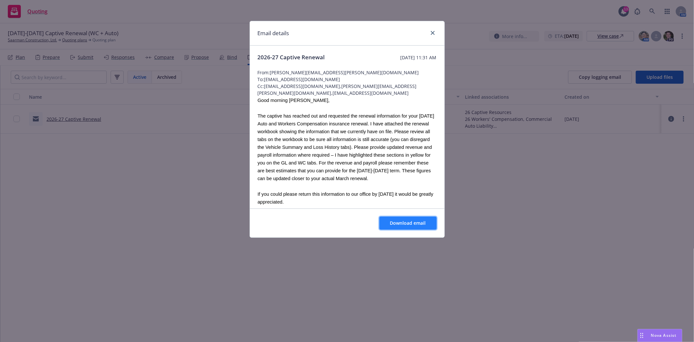
click at [403, 222] on span "Download email" at bounding box center [408, 223] width 36 height 6
click at [434, 34] on icon "close" at bounding box center [433, 33] width 4 height 4
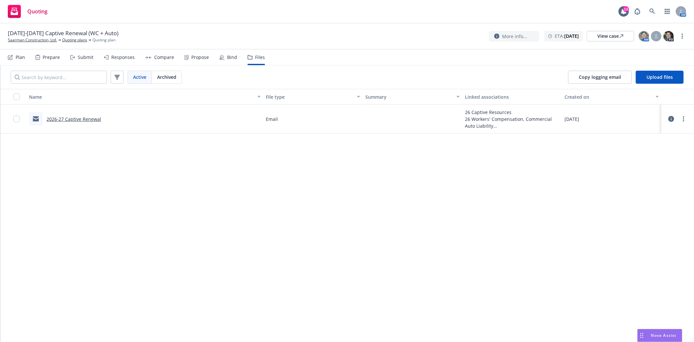
click at [32, 9] on span "Quoting" at bounding box center [37, 11] width 20 height 5
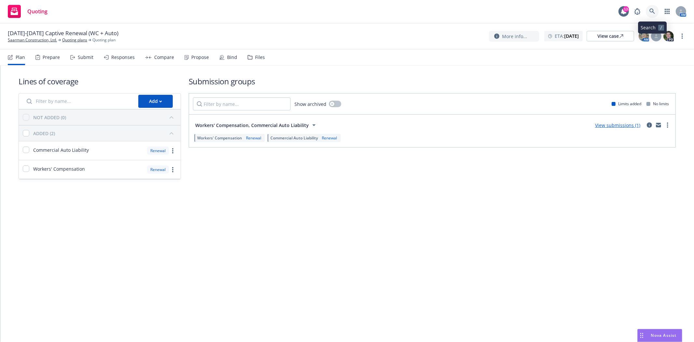
click at [654, 12] on icon at bounding box center [653, 11] width 6 height 6
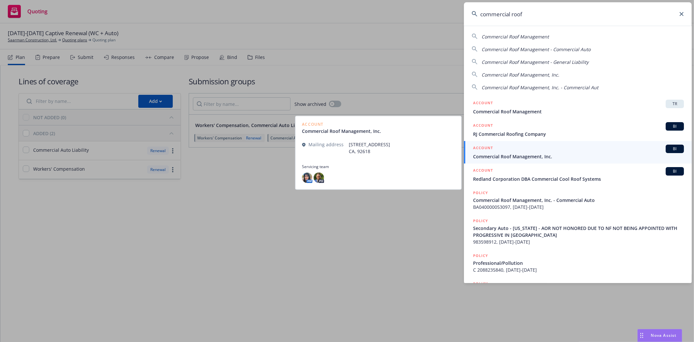
type input "commercial roof"
click at [523, 157] on span "Commercial Roof Management, Inc." at bounding box center [578, 156] width 211 height 7
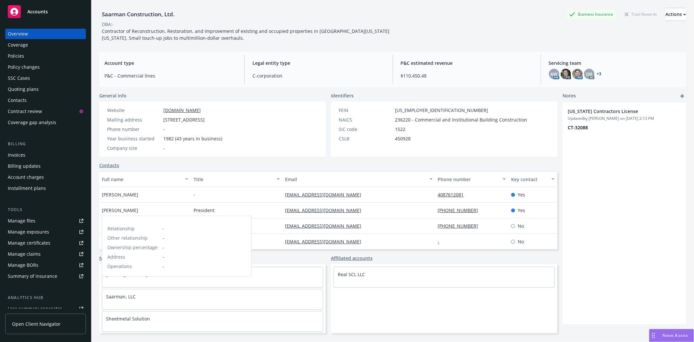
scroll to position [36, 0]
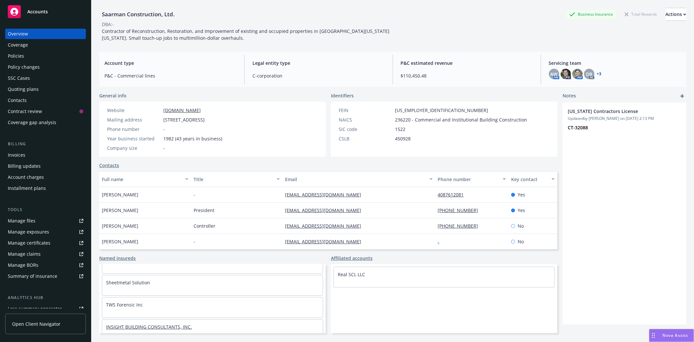
click at [174, 327] on link "INSIGHT BUILDING CONSULTANTS, INC." at bounding box center [149, 327] width 86 height 6
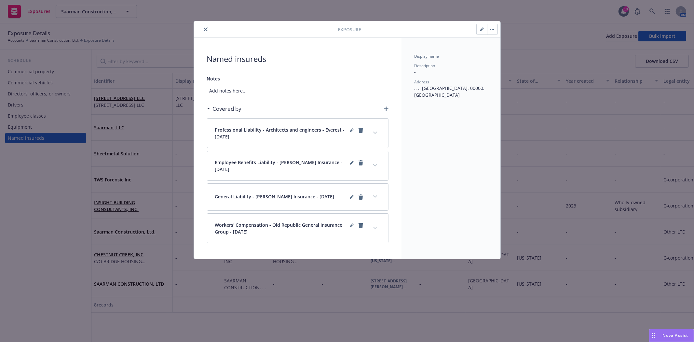
click at [376, 133] on icon "expand content" at bounding box center [375, 133] width 4 height 2
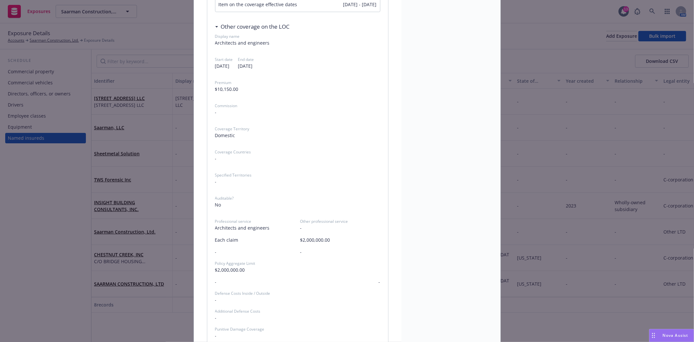
scroll to position [181, 0]
drag, startPoint x: 213, startPoint y: 227, endPoint x: 266, endPoint y: 227, distance: 52.7
click at [266, 227] on span "Architects and engineers" at bounding box center [255, 227] width 80 height 7
copy span "Architects and engineers"
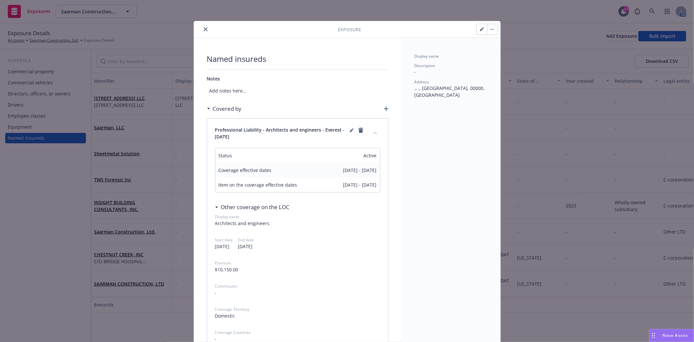
click at [204, 31] on icon "close" at bounding box center [206, 29] width 4 height 4
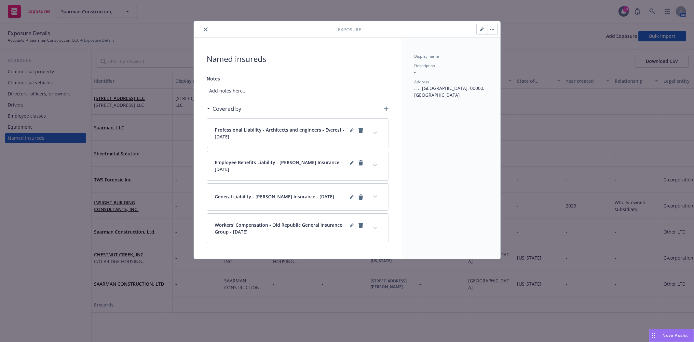
click at [206, 30] on icon "close" at bounding box center [206, 29] width 4 height 4
